Goal: Task Accomplishment & Management: Complete application form

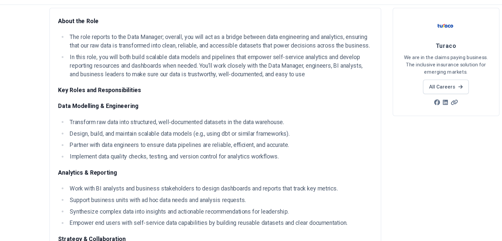
scroll to position [44, 0]
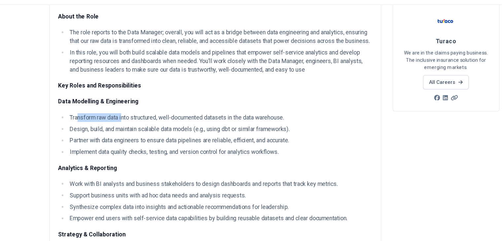
drag, startPoint x: 31, startPoint y: 126, endPoint x: 73, endPoint y: 129, distance: 41.7
click at [73, 129] on li "Transform raw data into structured, well-documented datasets in the data wareho…" at bounding box center [201, 128] width 278 height 8
click at [108, 129] on li "Transform raw data into structured, well-documented datasets in the data wareho…" at bounding box center [201, 128] width 278 height 8
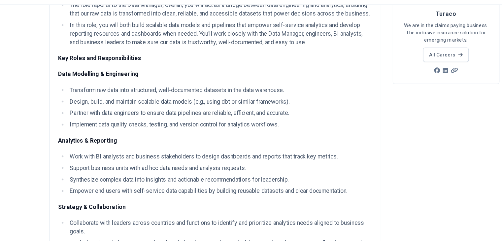
scroll to position [71, 0]
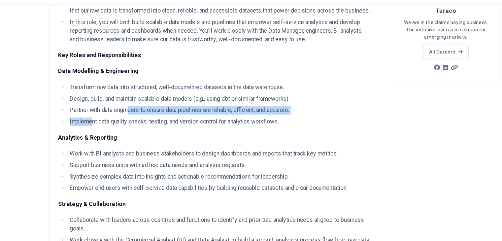
drag, startPoint x: 44, startPoint y: 128, endPoint x: 80, endPoint y: 121, distance: 37.1
click at [80, 121] on ul "Transform raw data into structured, well-documented datasets in the data wareho…" at bounding box center [196, 116] width 287 height 40
click at [80, 121] on li "Partner with data engineers to ensure data pipelines are reliable, efficient, a…" at bounding box center [201, 121] width 278 height 8
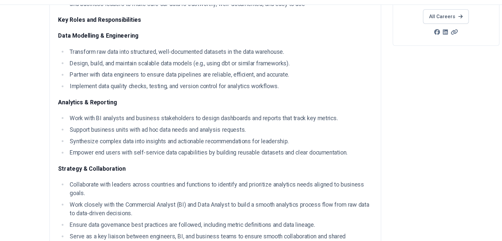
scroll to position [110, 0]
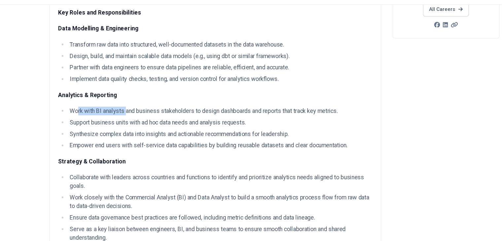
drag, startPoint x: 32, startPoint y: 120, endPoint x: 76, endPoint y: 118, distance: 43.9
click at [76, 118] on li "Work with BI analysts and business stakeholders to design dashboards and report…" at bounding box center [201, 122] width 278 height 8
click at [91, 134] on li "Support business units with ad hoc data needs and analysis requests." at bounding box center [201, 132] width 278 height 8
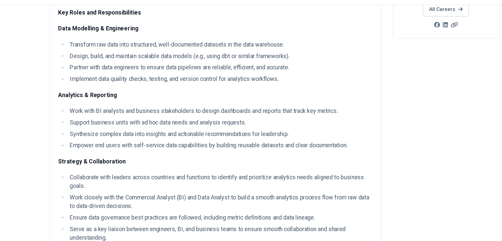
click at [91, 144] on li "Synthesize complex data into insights and actionable recommendations for leader…" at bounding box center [201, 143] width 278 height 8
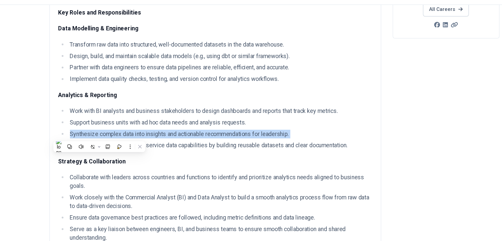
click at [91, 144] on li "Synthesize complex data into insights and actionable recommendations for leader…" at bounding box center [201, 143] width 278 height 8
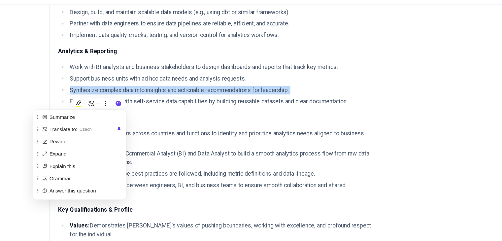
scroll to position [151, 0]
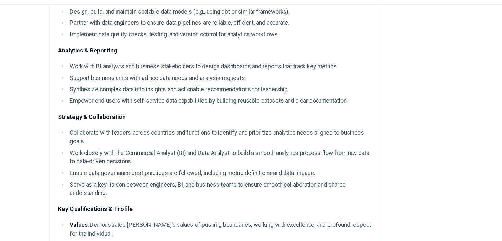
click at [135, 148] on ul "Collaborate with leaders across countries and functions to identify and priorit…" at bounding box center [196, 169] width 287 height 63
drag, startPoint x: 101, startPoint y: 143, endPoint x: 136, endPoint y: 145, distance: 35.4
click at [136, 145] on li "Collaborate with leaders across countries and functions to identify and priorit…" at bounding box center [201, 146] width 278 height 16
click at [74, 156] on li "Work closely with the Commercial Analyst (BI) and Data Analyst to build a smoot…" at bounding box center [201, 164] width 278 height 16
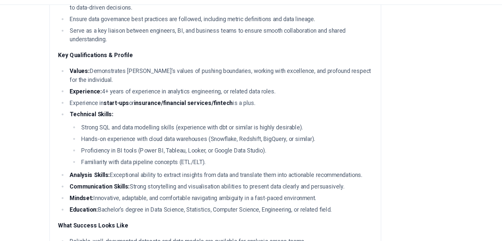
scroll to position [292, 0]
drag, startPoint x: 62, startPoint y: 125, endPoint x: 79, endPoint y: 124, distance: 17.8
click at [79, 143] on li "Hands-on experience with cloud data warehouses (Snowflake, Redshift, BigQuery, …" at bounding box center [207, 147] width 268 height 8
click at [145, 154] on li "Proficiency in BI tools (Power BI, Tableau, Looker, or Google Data Studio)." at bounding box center [207, 158] width 268 height 8
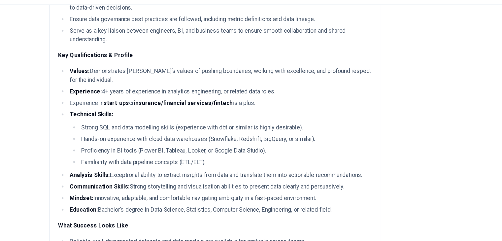
click at [77, 165] on li "Familiarity with data pipeline concepts (ETL/ELT)." at bounding box center [207, 169] width 268 height 8
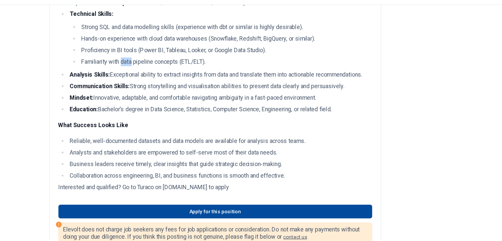
scroll to position [383, 0]
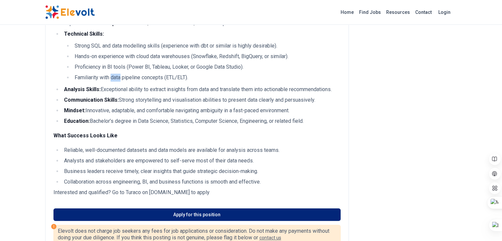
click at [172, 208] on link "Apply for this position" at bounding box center [196, 214] width 287 height 13
